Goal: Find specific page/section: Find specific page/section

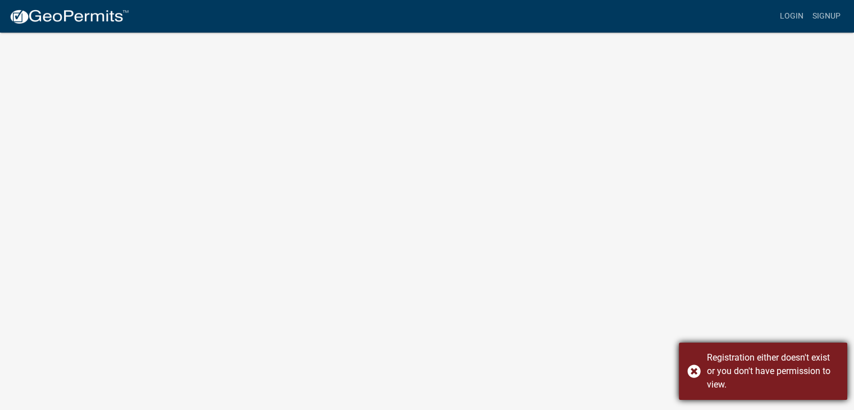
click at [699, 371] on div "Registration either doesn't exist or you don't have permission to view." at bounding box center [763, 370] width 168 height 57
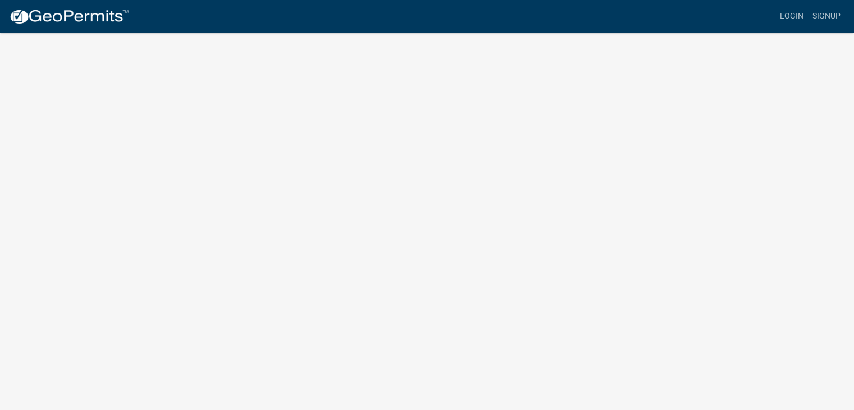
click at [65, 26] on link at bounding box center [69, 16] width 120 height 24
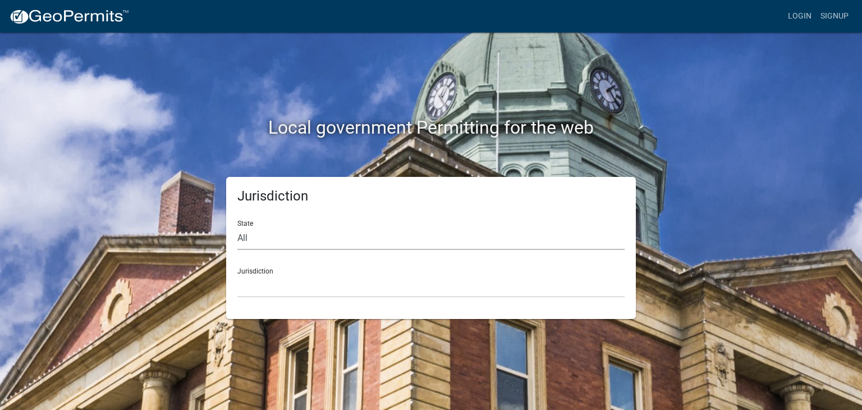
click at [250, 240] on select "All [US_STATE] [US_STATE] [US_STATE] [US_STATE] [US_STATE] [US_STATE] [US_STATE…" at bounding box center [430, 238] width 387 height 23
click at [237, 227] on select "All [US_STATE] [US_STATE] [US_STATE] [US_STATE] [US_STATE] [US_STATE] [US_STATE…" at bounding box center [430, 238] width 387 height 23
click at [431, 304] on div "Jurisdiction State All [US_STATE] [US_STATE] [US_STATE] [US_STATE] [US_STATE] […" at bounding box center [431, 248] width 410 height 142
click at [237, 216] on div "State All [US_STATE] [US_STATE] [US_STATE] [US_STATE] [US_STATE] [US_STATE] [US…" at bounding box center [430, 230] width 387 height 39
click at [254, 227] on select "All [US_STATE] [US_STATE] [US_STATE] [US_STATE] [US_STATE] [US_STATE] [US_STATE…" at bounding box center [430, 238] width 387 height 23
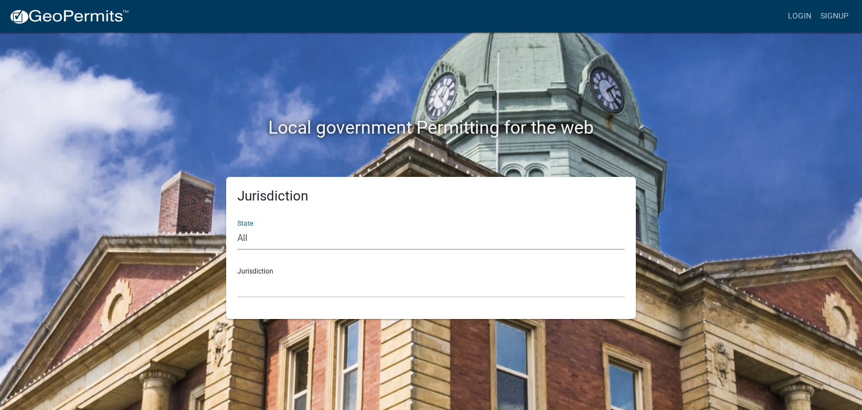
click at [237, 227] on select "All [US_STATE] [US_STATE] [US_STATE] [US_STATE] [US_STATE] [US_STATE] [US_STATE…" at bounding box center [430, 238] width 387 height 23
click at [429, 287] on select "[GEOGRAPHIC_DATA], [US_STATE]" at bounding box center [430, 286] width 387 height 23
click at [426, 249] on select "All [US_STATE] [US_STATE] [US_STATE] [US_STATE] [US_STATE] [US_STATE] [US_STATE…" at bounding box center [430, 238] width 387 height 23
select select "[US_STATE]"
click at [237, 227] on select "All [US_STATE] [US_STATE] [US_STATE] [US_STATE] [US_STATE] [US_STATE] [US_STATE…" at bounding box center [430, 238] width 387 height 23
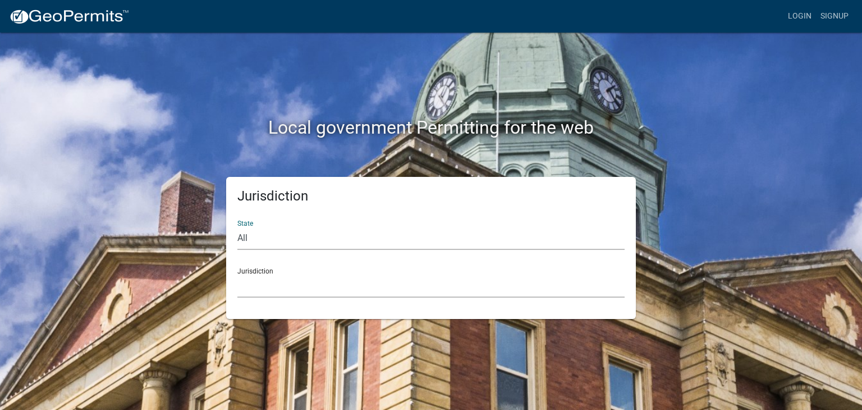
click at [258, 276] on select "City of [GEOGRAPHIC_DATA], [US_STATE] City of [GEOGRAPHIC_DATA], [US_STATE] Cit…" at bounding box center [430, 286] width 387 height 23
